Goal: Submit feedback/report problem

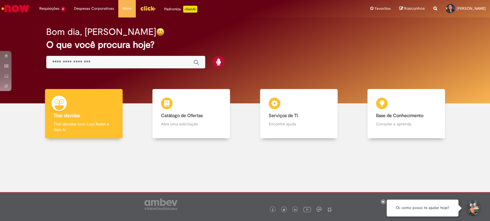
click at [81, 61] on input "Basta digitar aqui" at bounding box center [119, 62] width 135 height 7
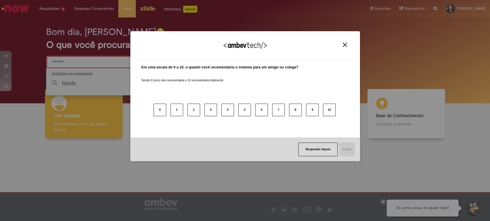
type input "*****"
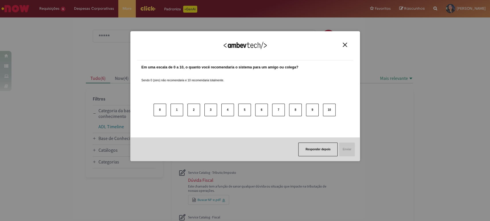
click at [344, 44] on img "Close" at bounding box center [344, 45] width 4 height 4
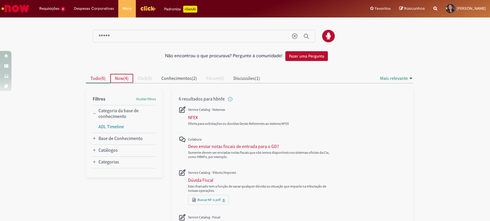
click at [115, 78] on span "Now" at bounding box center [119, 78] width 9 height 6
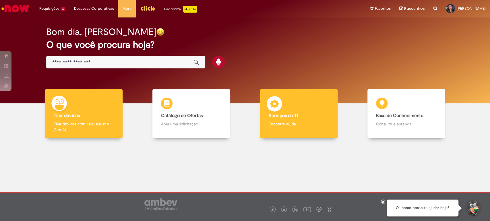
click at [279, 123] on p "Encontre ajuda" at bounding box center [298, 124] width 60 height 6
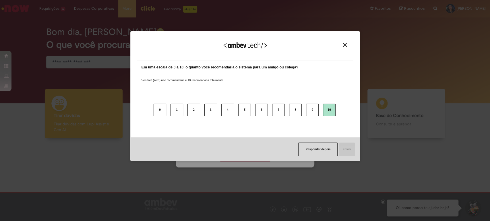
click at [325, 109] on button "10" at bounding box center [329, 110] width 13 height 13
click at [347, 151] on button "Enviar" at bounding box center [346, 150] width 16 height 14
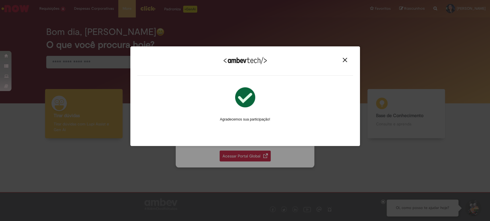
click at [242, 95] on img at bounding box center [245, 97] width 20 height 20
click at [346, 59] on img "Close" at bounding box center [344, 60] width 4 height 4
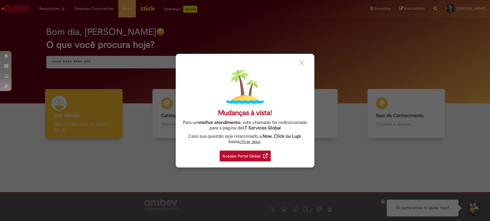
click at [255, 153] on div "Acessar Portal Global" at bounding box center [244, 156] width 51 height 11
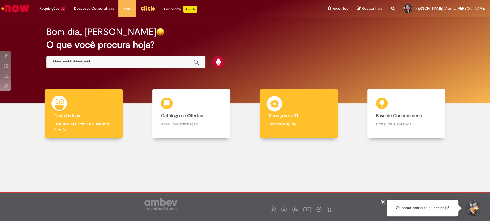
click at [294, 115] on b "Serviços de TI" at bounding box center [282, 116] width 29 height 6
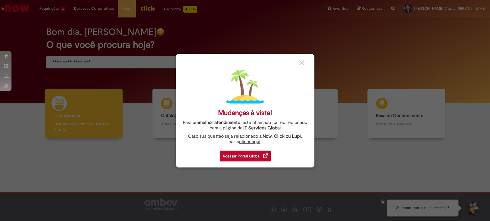
click at [263, 155] on div "Acessar Portal Global" at bounding box center [244, 156] width 51 height 11
